Goal: Task Accomplishment & Management: Use online tool/utility

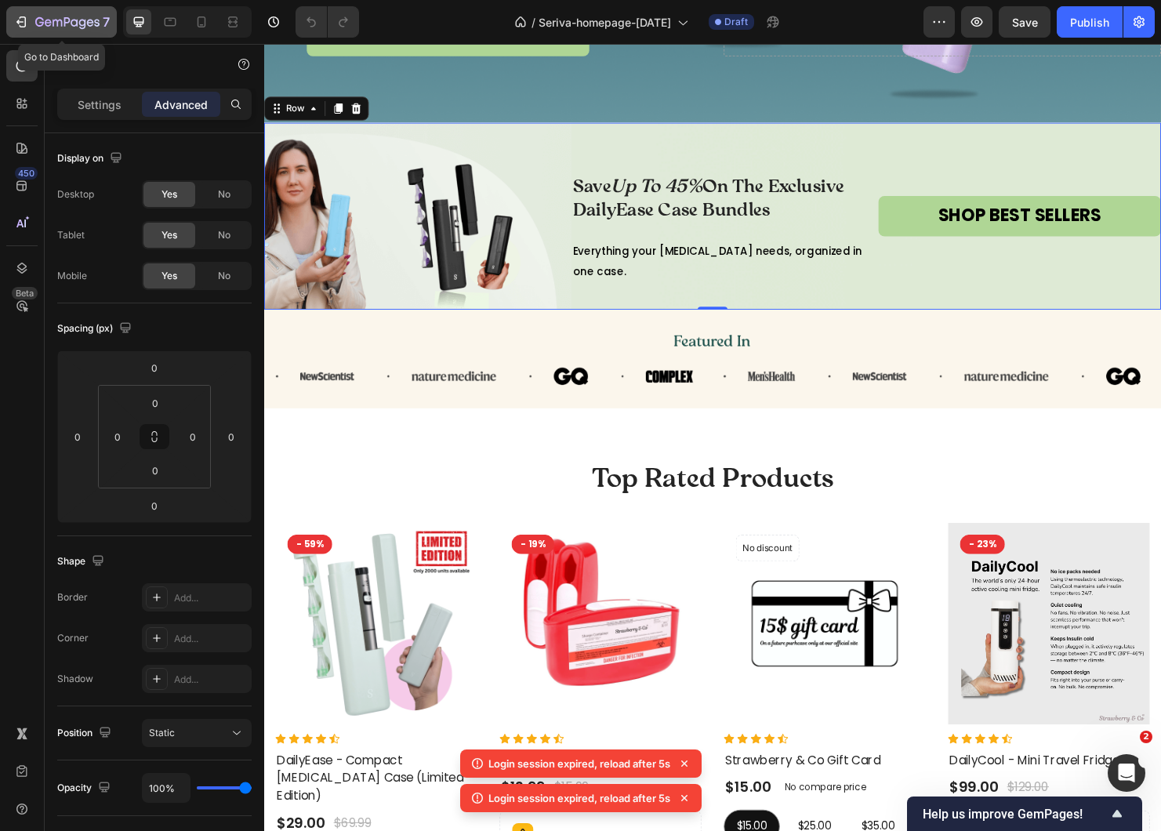
click at [24, 24] on icon "button" at bounding box center [21, 22] width 16 height 16
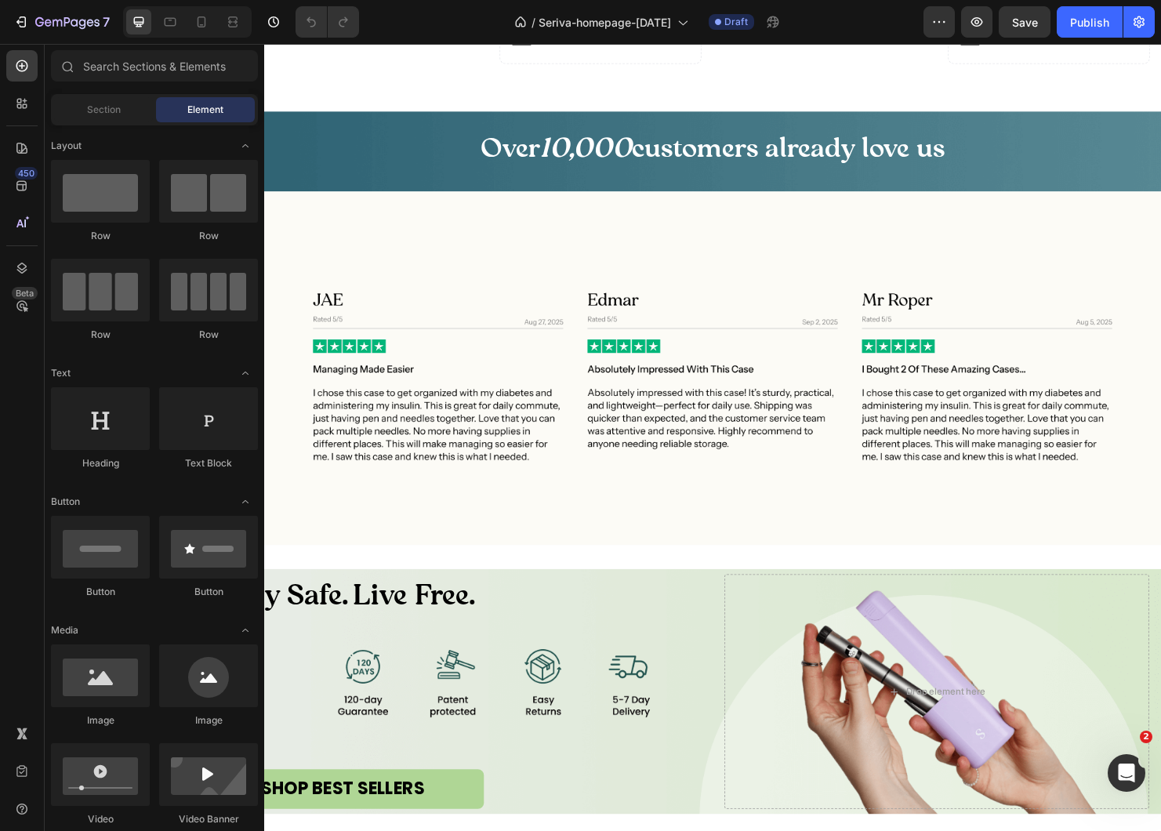
scroll to position [1299, 0]
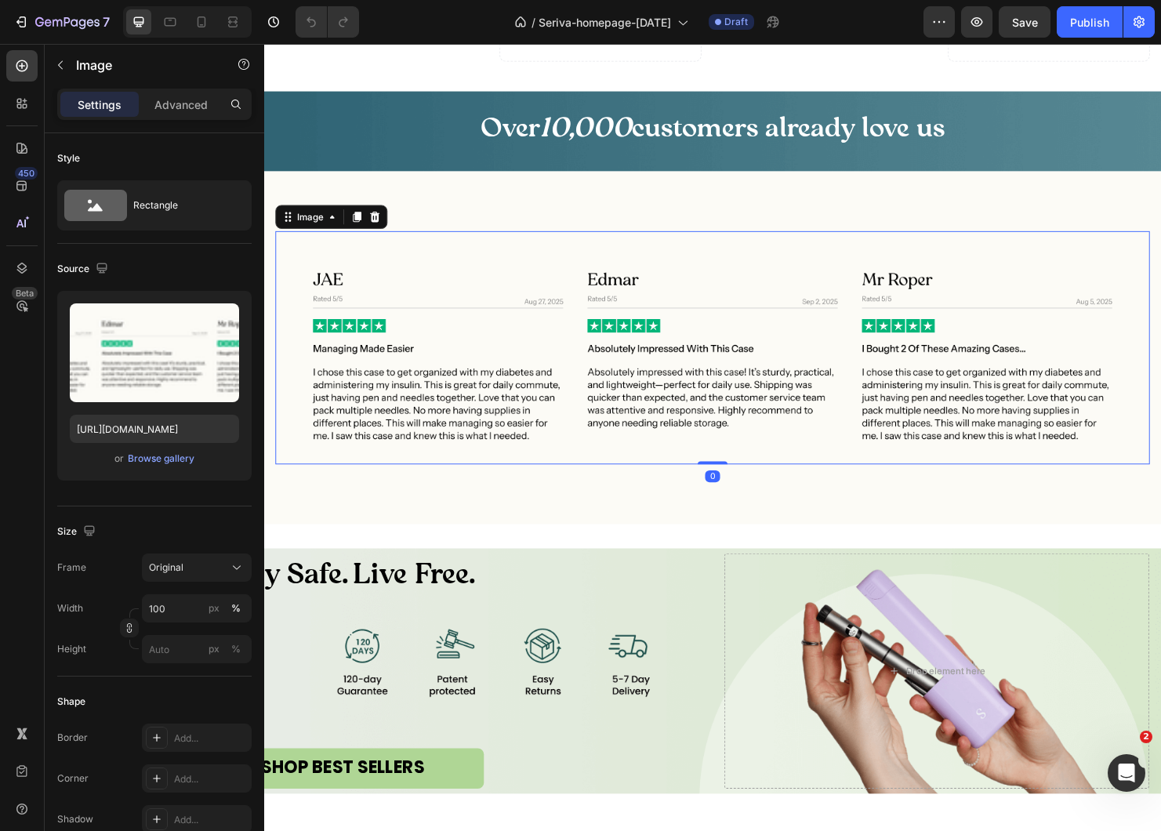
click at [433, 414] on img at bounding box center [734, 363] width 917 height 245
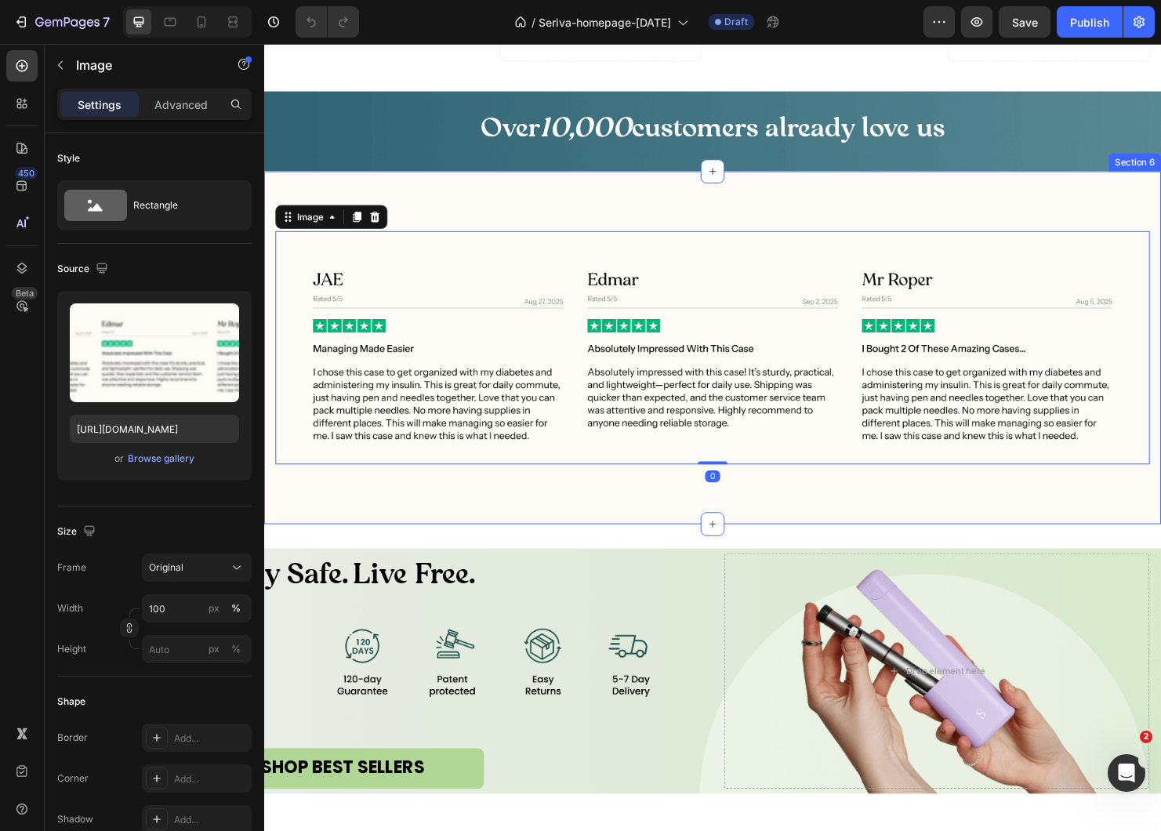
click at [473, 549] on div "Image 0 Row Section 6" at bounding box center [734, 363] width 941 height 371
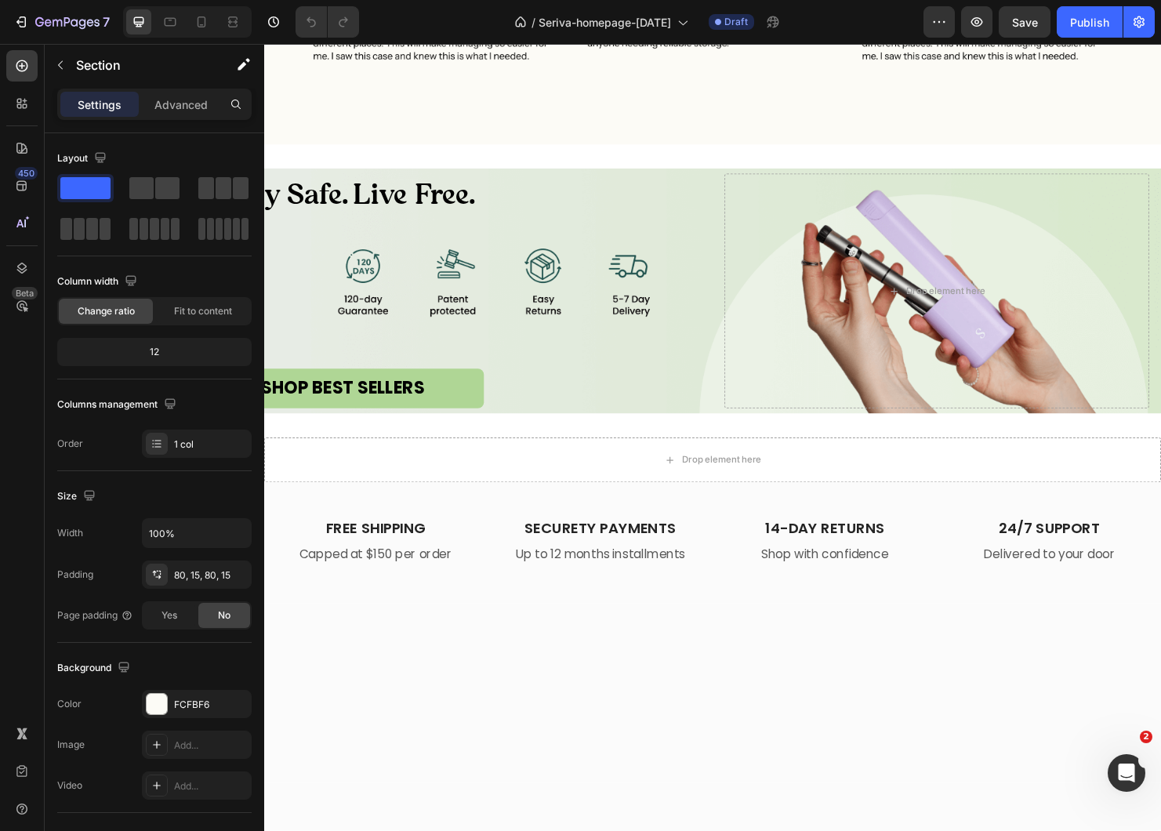
scroll to position [1693, 0]
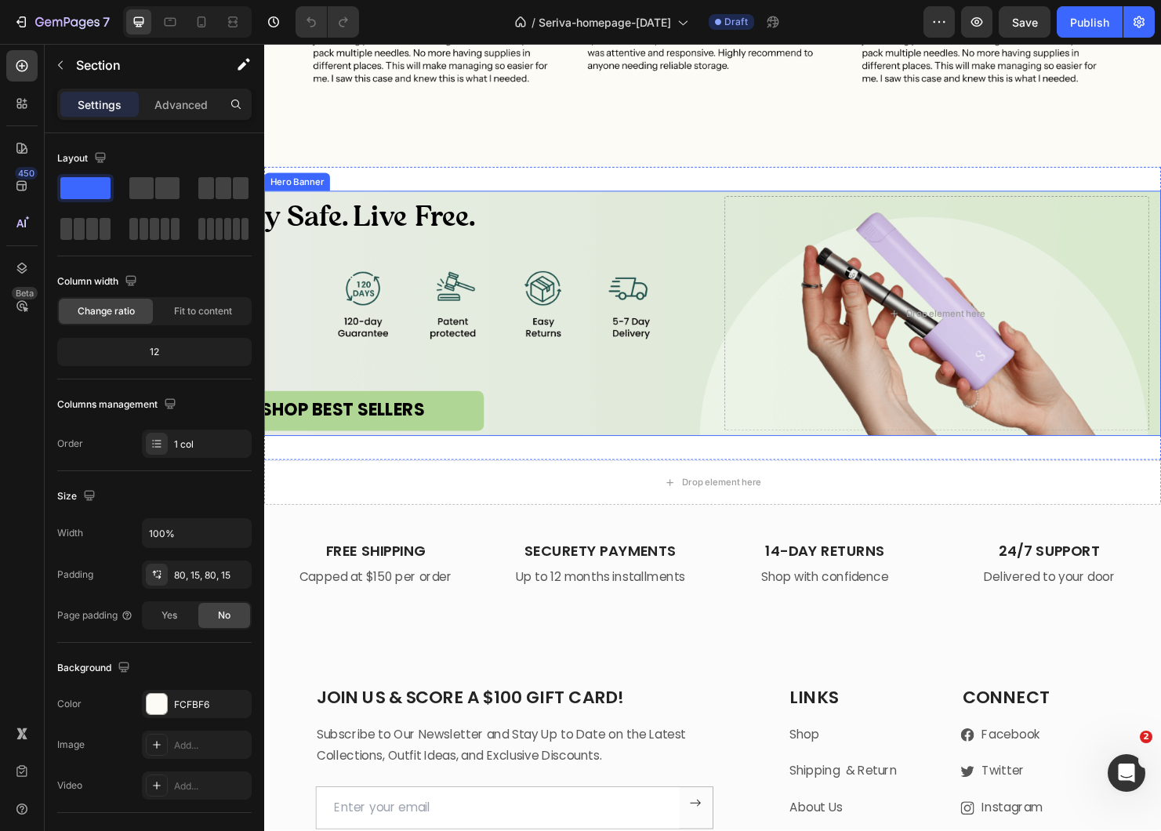
click at [442, 338] on div "Carry Safe. Live Free. Heading SHOP BEST SELLERS Button" at bounding box center [499, 327] width 445 height 247
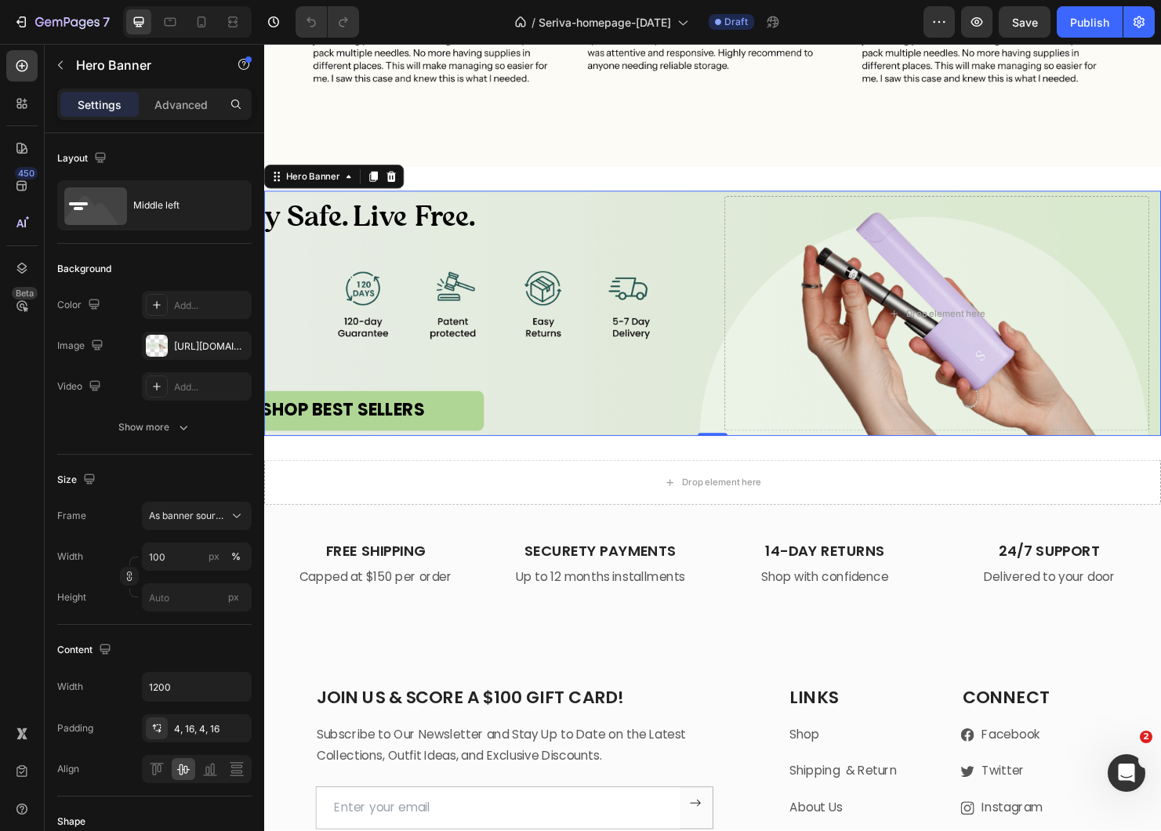
click at [389, 328] on div "Carry Safe. Live Free. Heading SHOP BEST SELLERS Button" at bounding box center [499, 327] width 445 height 247
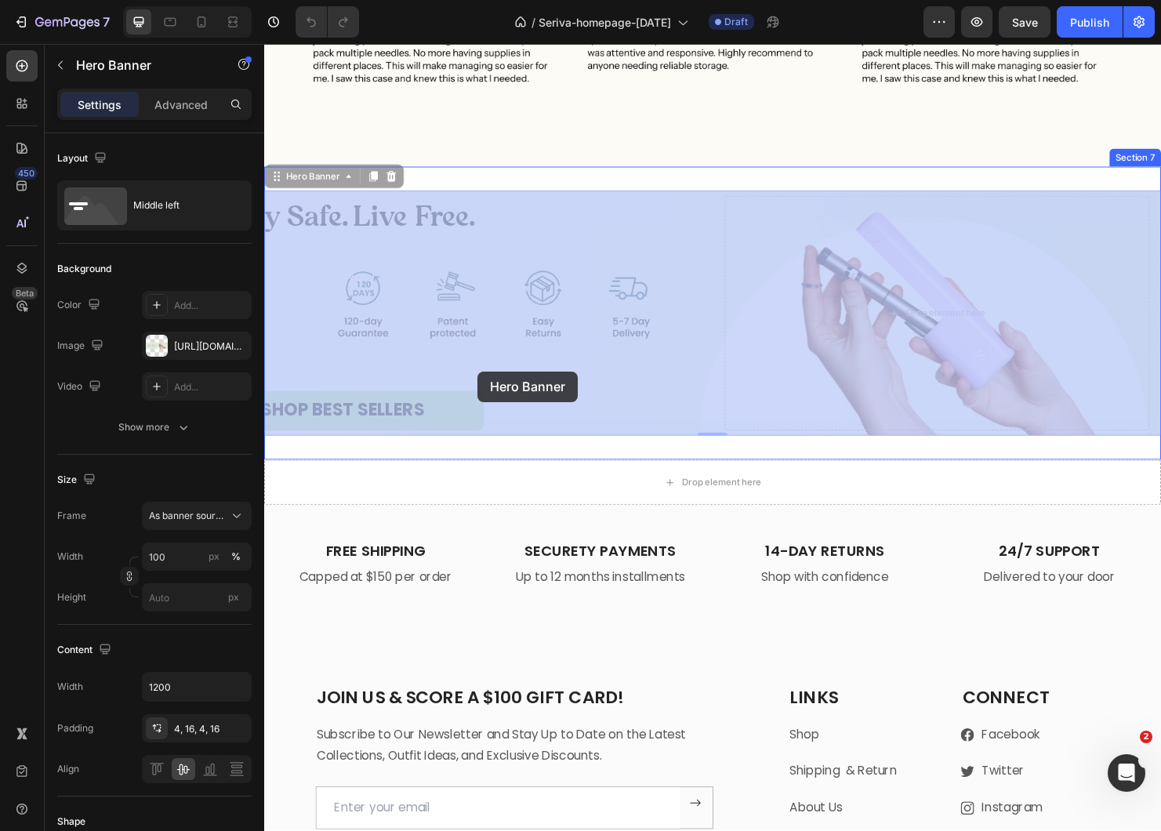
drag, startPoint x: 484, startPoint y: 335, endPoint x: 488, endPoint y: 386, distance: 51.9
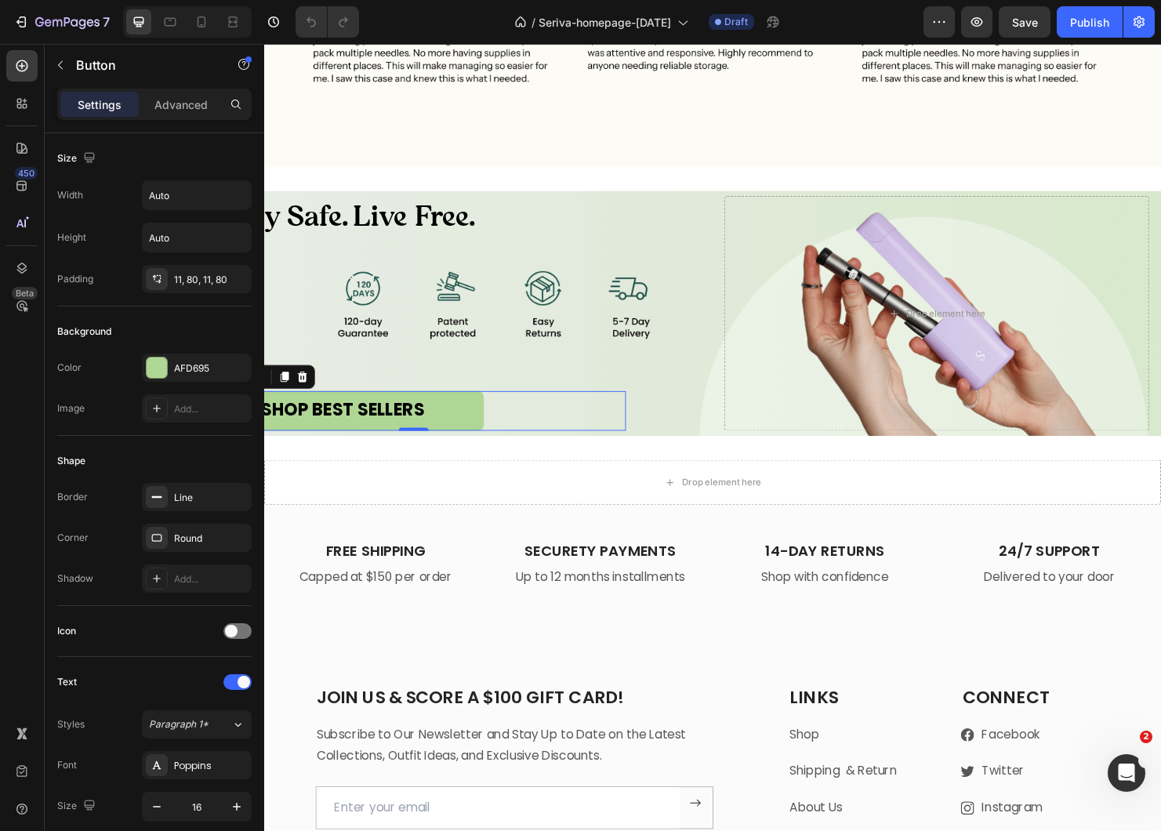
click at [368, 450] on button "SHOP BEST SELLERS" at bounding box center [346, 429] width 296 height 42
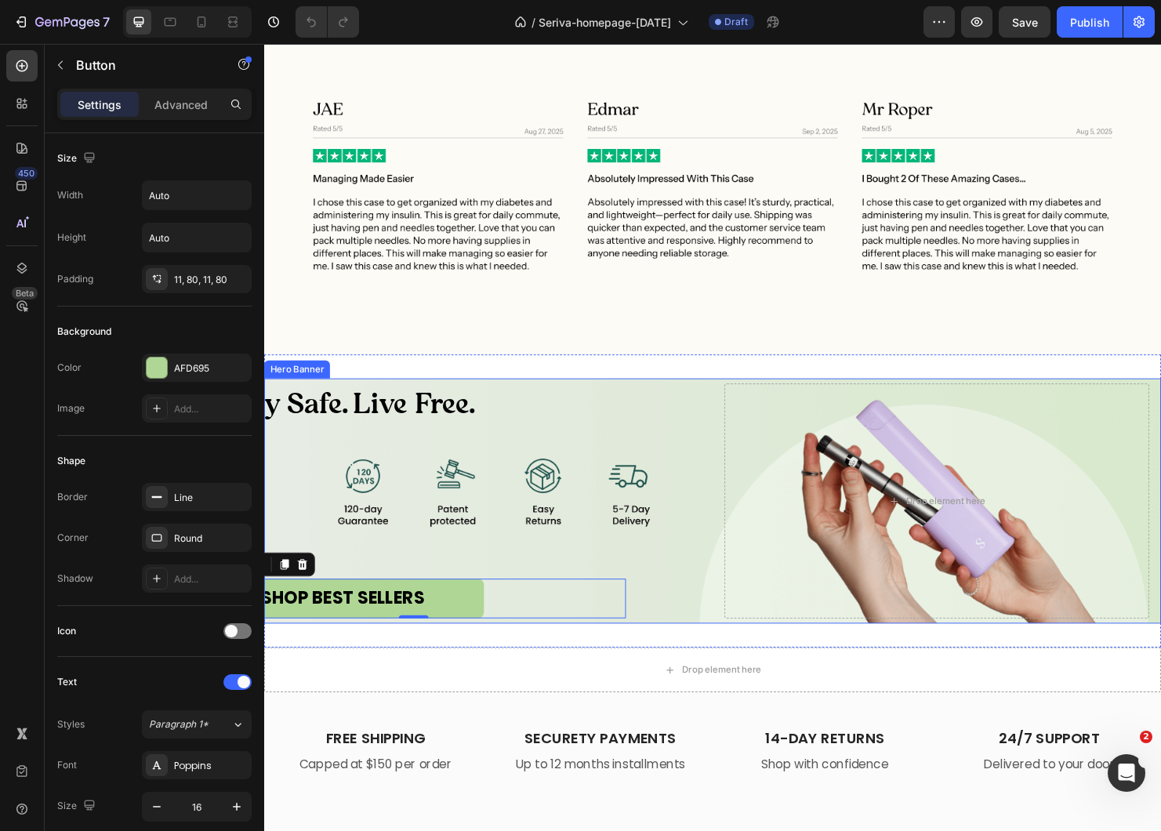
scroll to position [1484, 0]
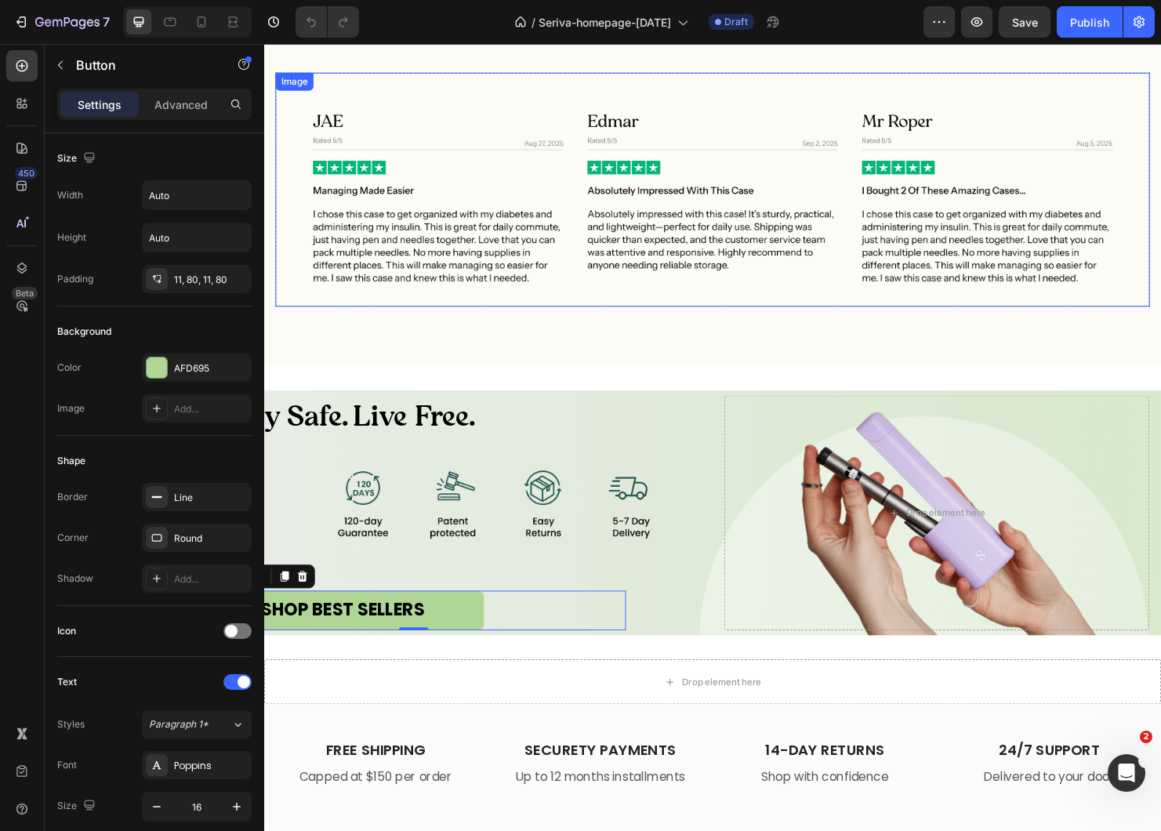
click at [411, 314] on img at bounding box center [734, 196] width 917 height 245
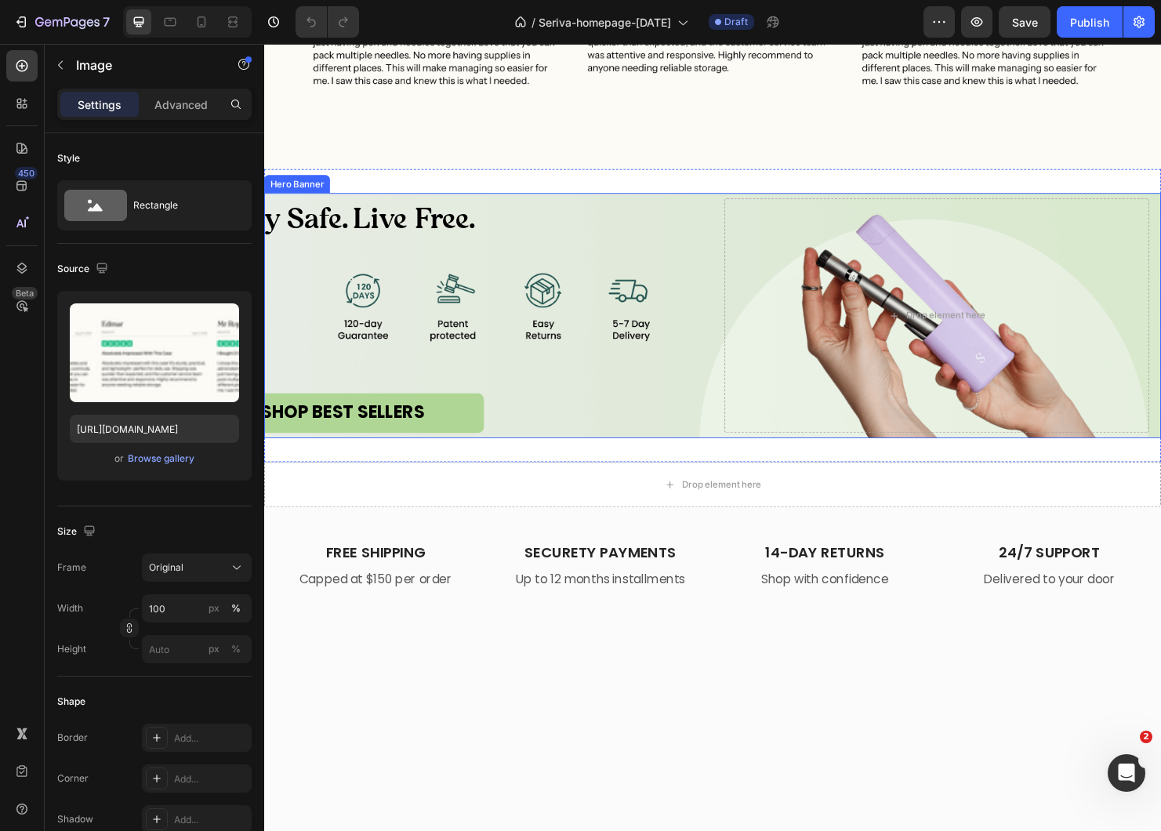
scroll to position [1692, 0]
click at [803, 333] on div "Drop element here" at bounding box center [969, 328] width 445 height 247
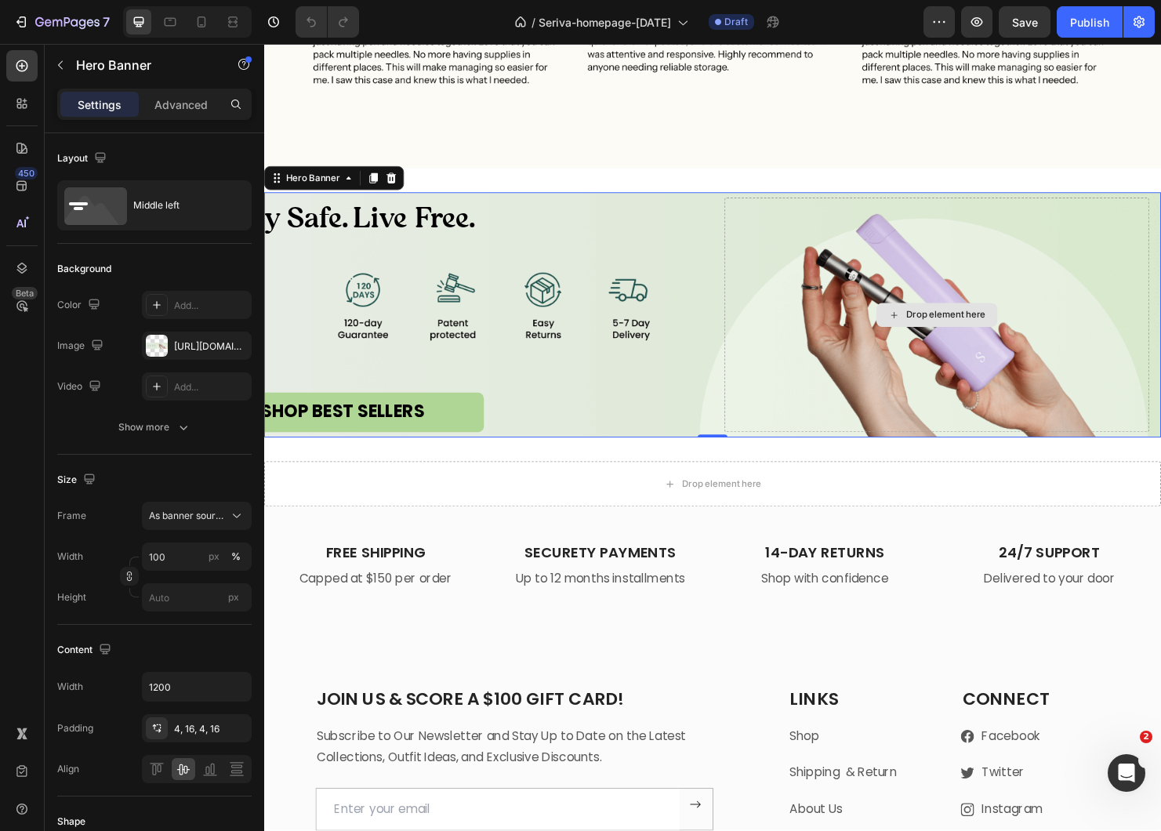
click at [918, 280] on div "Drop element here" at bounding box center [969, 328] width 445 height 247
click at [523, 264] on div "Carry Safe. Live Free. Heading SHOP BEST SELLERS Button" at bounding box center [499, 328] width 445 height 247
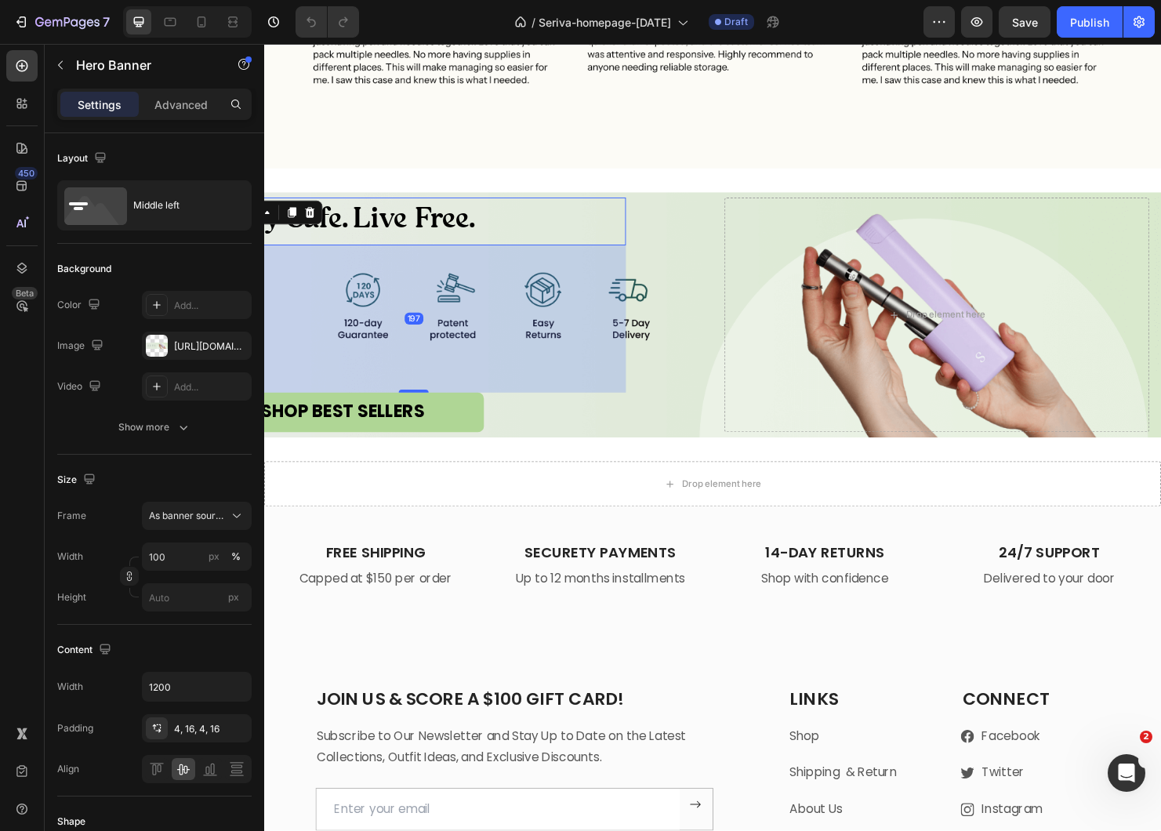
click at [386, 236] on span "Carry Safe. Live Free." at bounding box center [343, 231] width 286 height 36
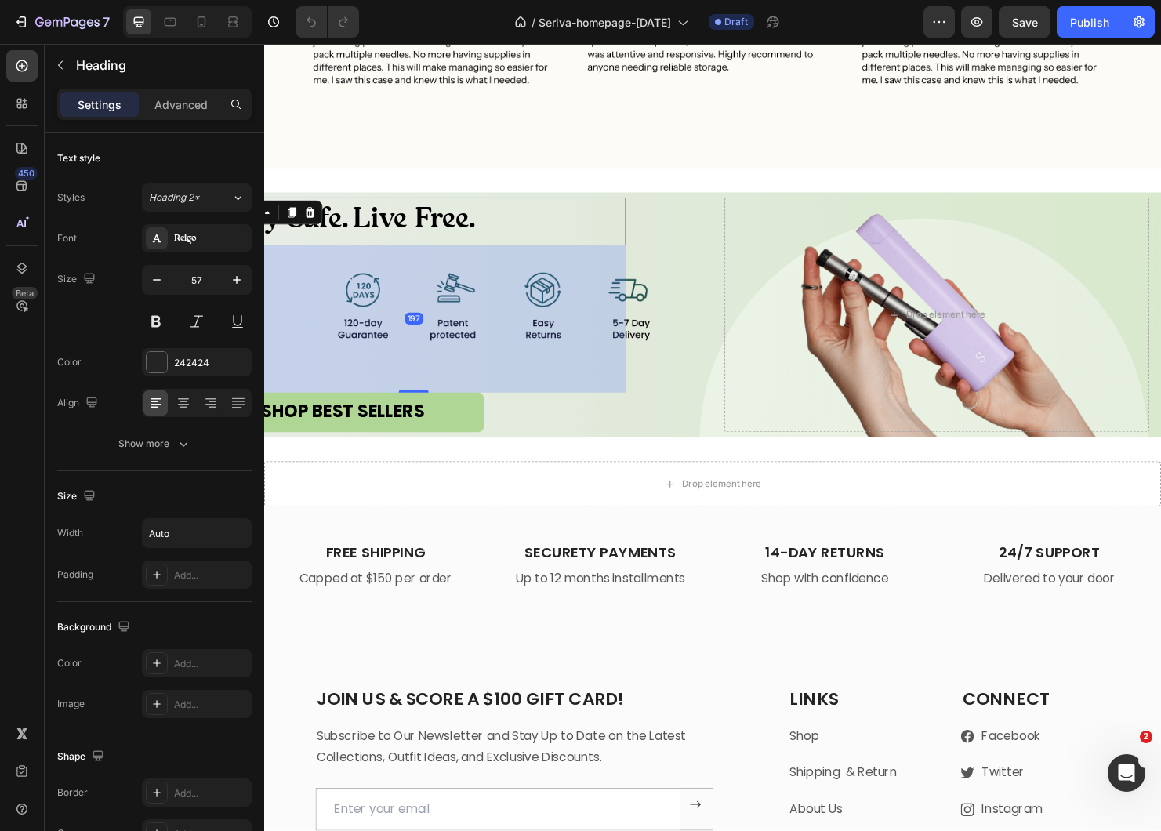
click at [532, 241] on div "Carry Safe. Live Free." at bounding box center [420, 230] width 445 height 50
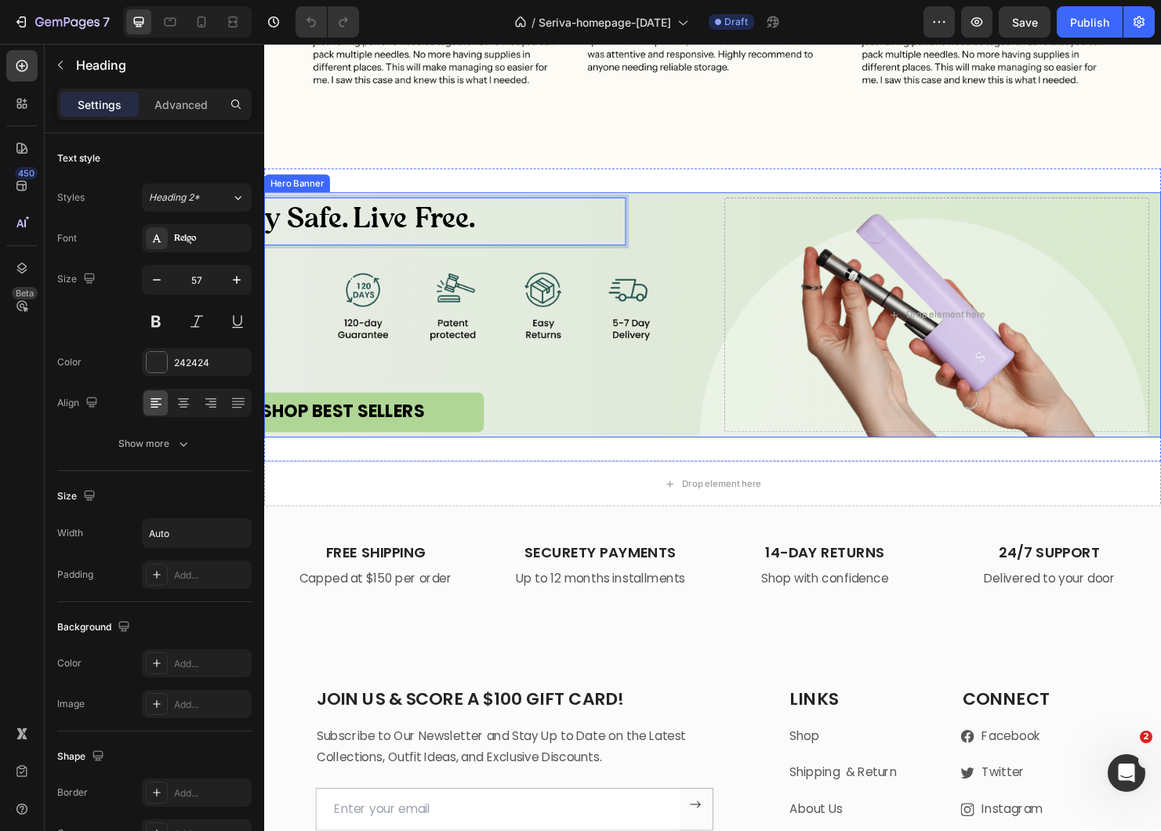
drag, startPoint x: 485, startPoint y: 239, endPoint x: 528, endPoint y: 325, distance: 96.1
click at [528, 374] on div "Carry Safe. Live Free. Heading 197 SHOP BEST SELLERS Button" at bounding box center [499, 328] width 445 height 247
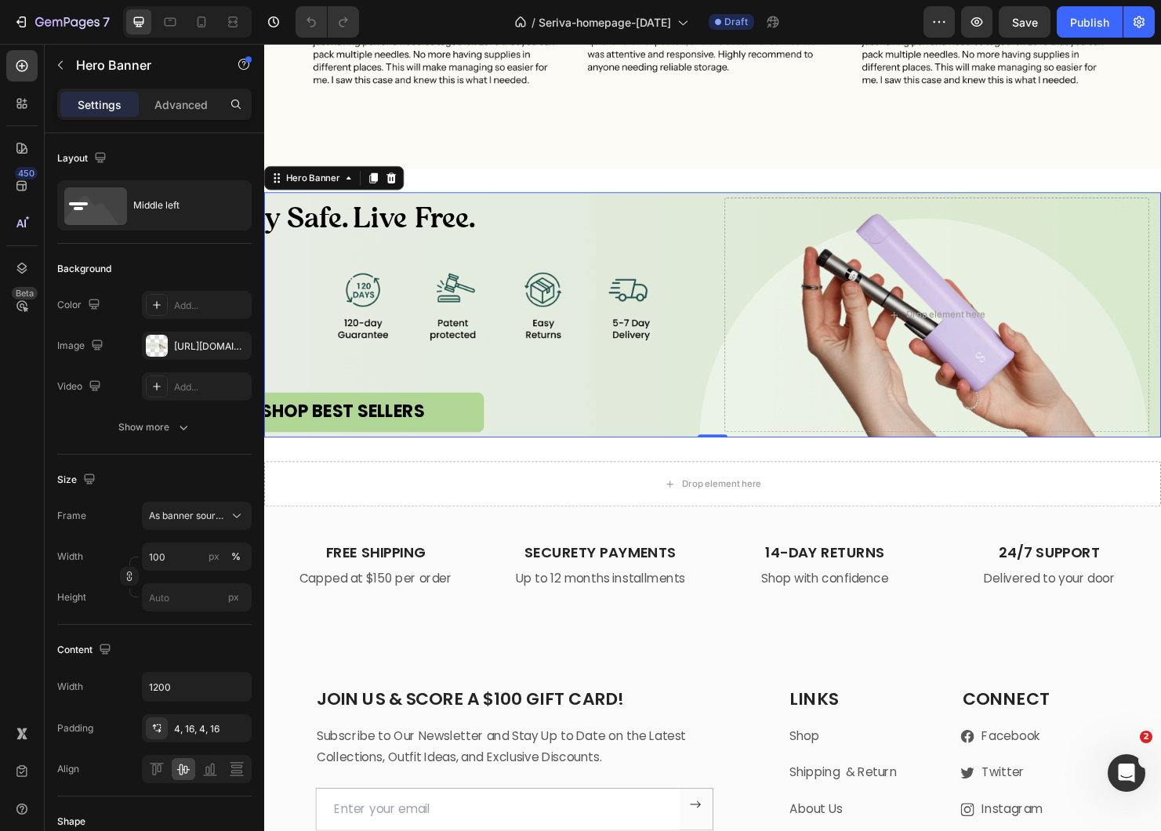
click at [494, 307] on div "⁠⁠⁠⁠⁠⁠⁠ Carry Safe. Live Free. Heading SHOP BEST SELLERS Button" at bounding box center [499, 328] width 445 height 247
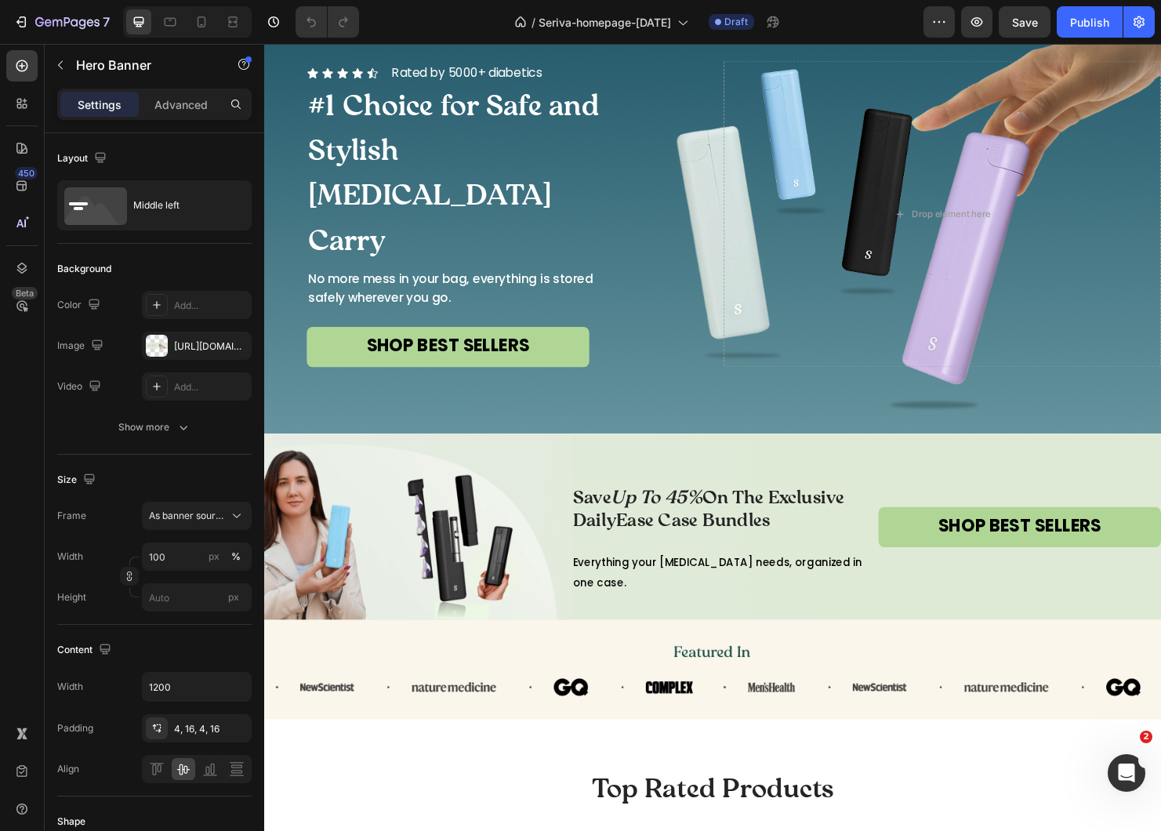
scroll to position [83, 0]
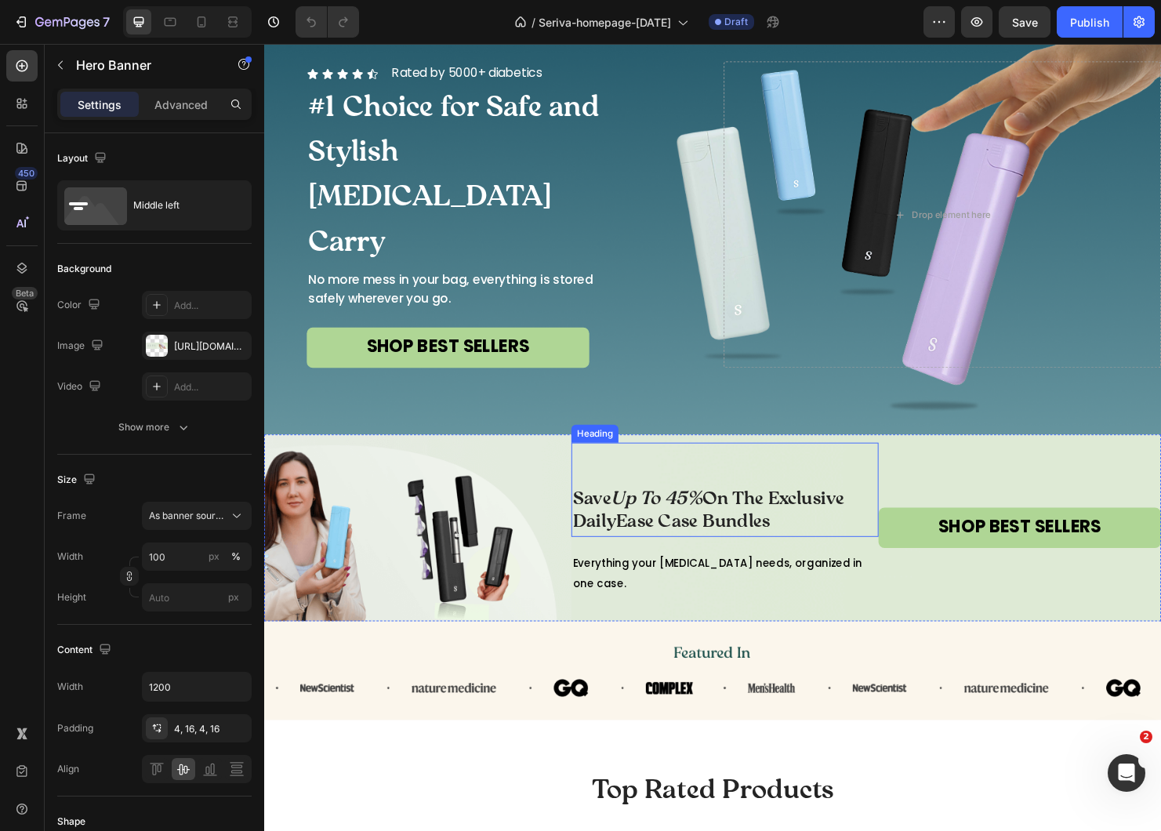
click at [710, 559] on span "Save Up To 45% On The Exclusive DailyEase Case Bundles" at bounding box center [730, 535] width 285 height 47
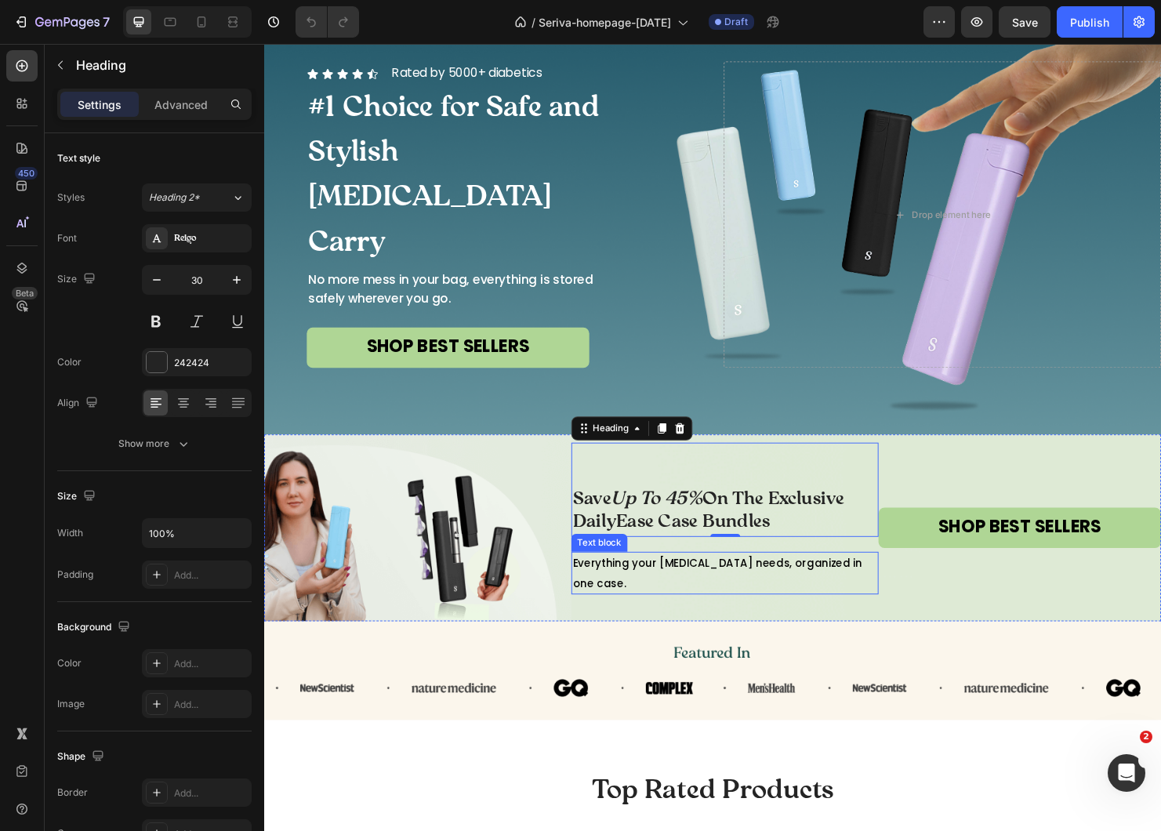
click at [717, 603] on span "Everything your [MEDICAL_DATA] needs, organized in one case." at bounding box center [739, 599] width 303 height 37
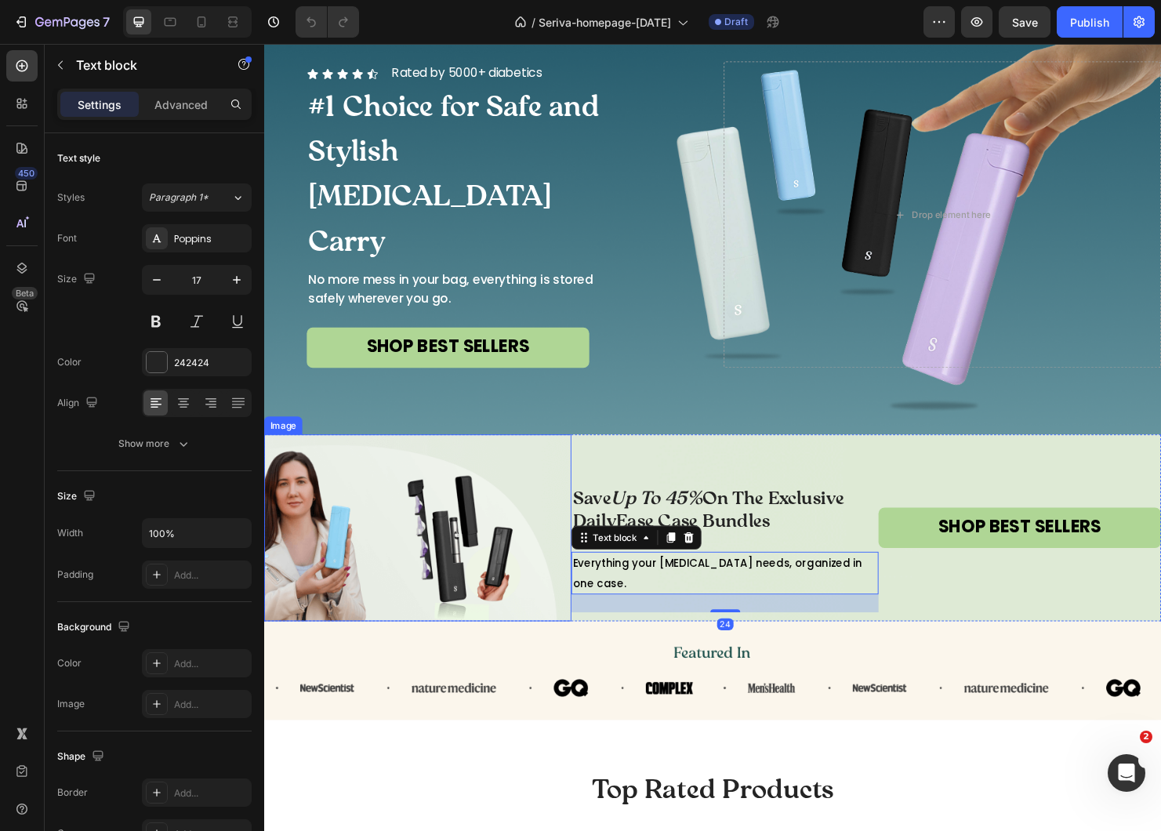
click at [463, 561] on img at bounding box center [425, 551] width 322 height 195
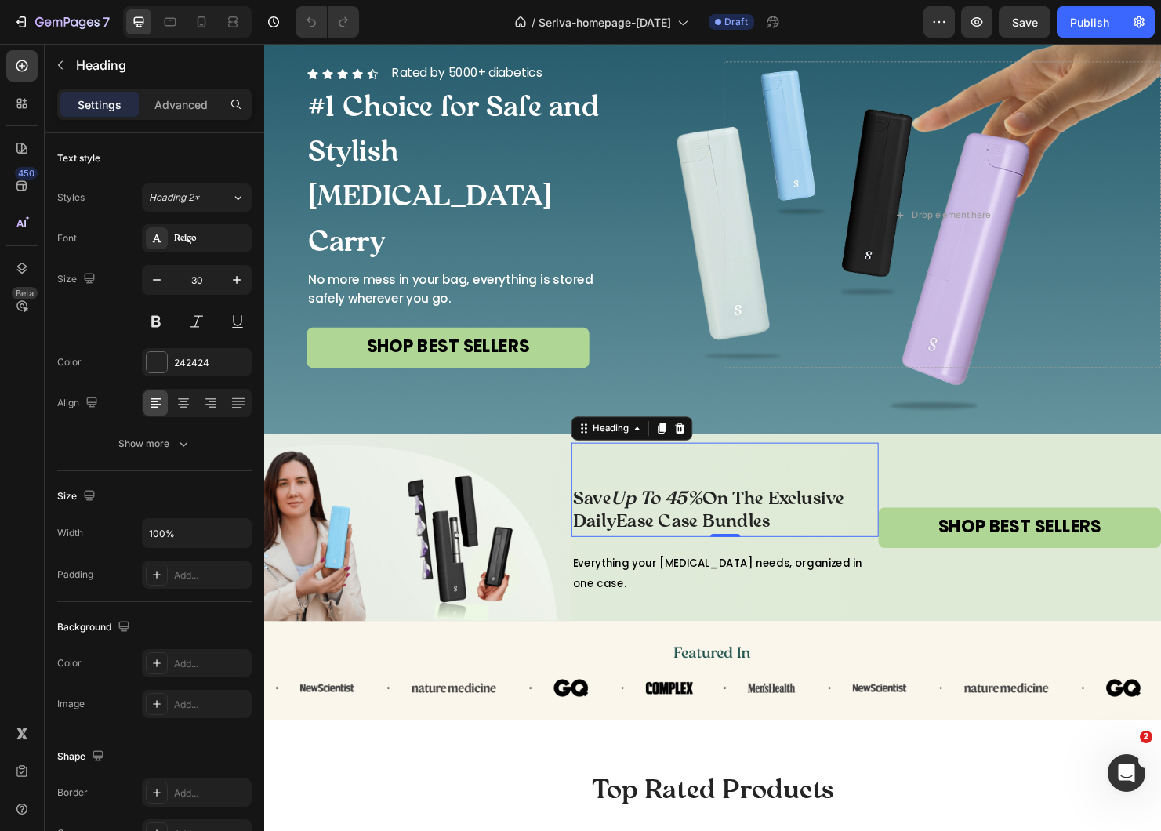
click at [905, 516] on div "Save Up To 45% On The Exclusive DailyEase Case Bundles Heading 0" at bounding box center [747, 512] width 322 height 99
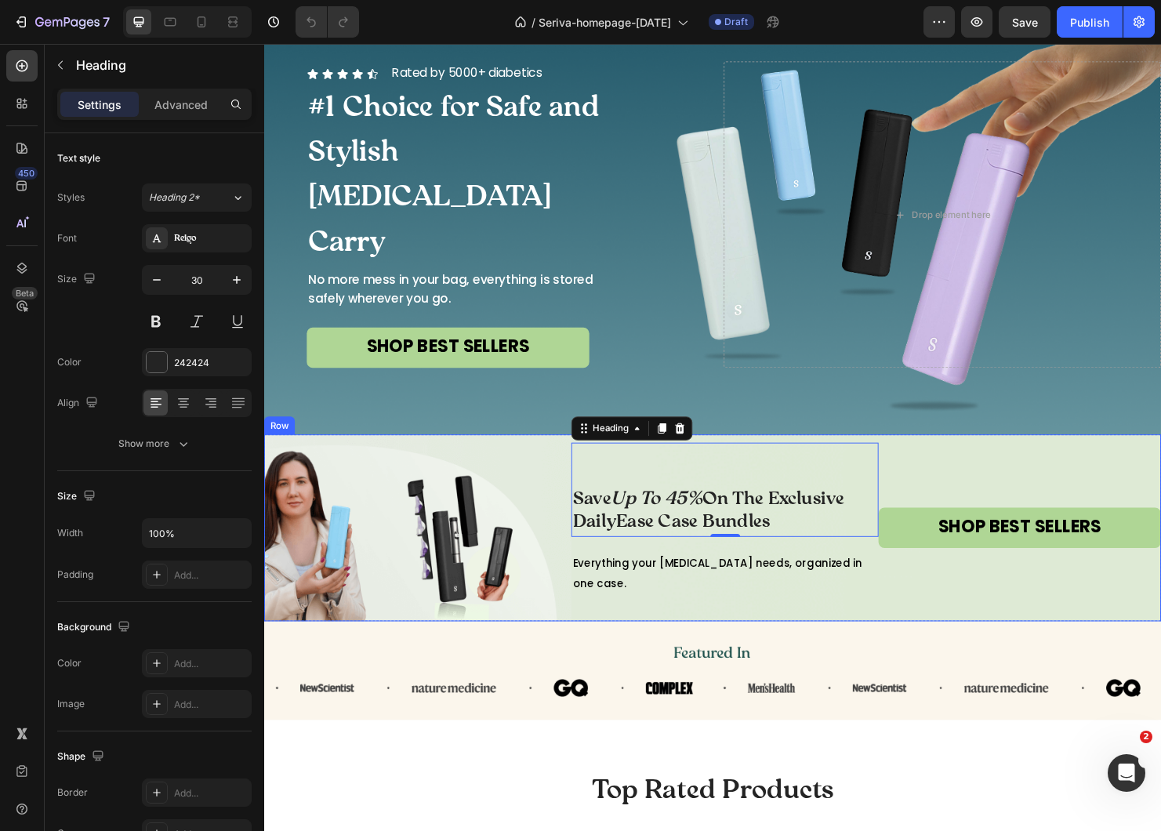
click at [951, 516] on div "SHOP BEST SELLERS Button" at bounding box center [1057, 551] width 296 height 195
